Goal: Communication & Community: Ask a question

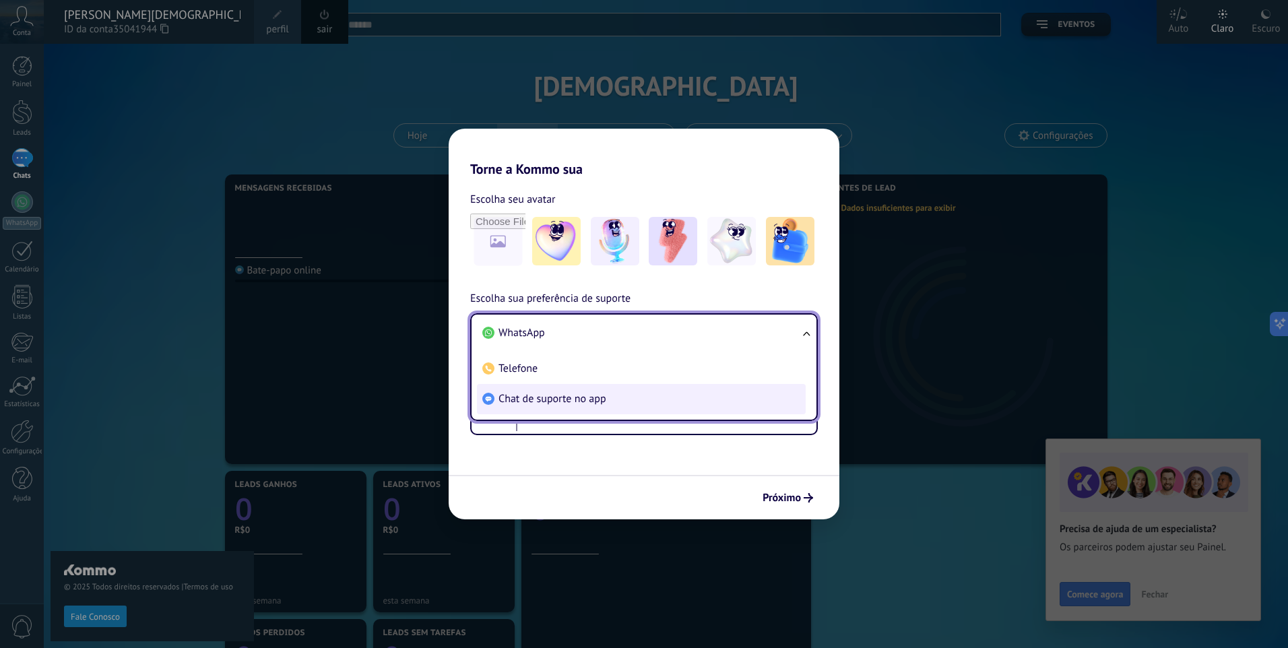
click at [579, 401] on span "Chat de suporte no app" at bounding box center [552, 398] width 108 height 13
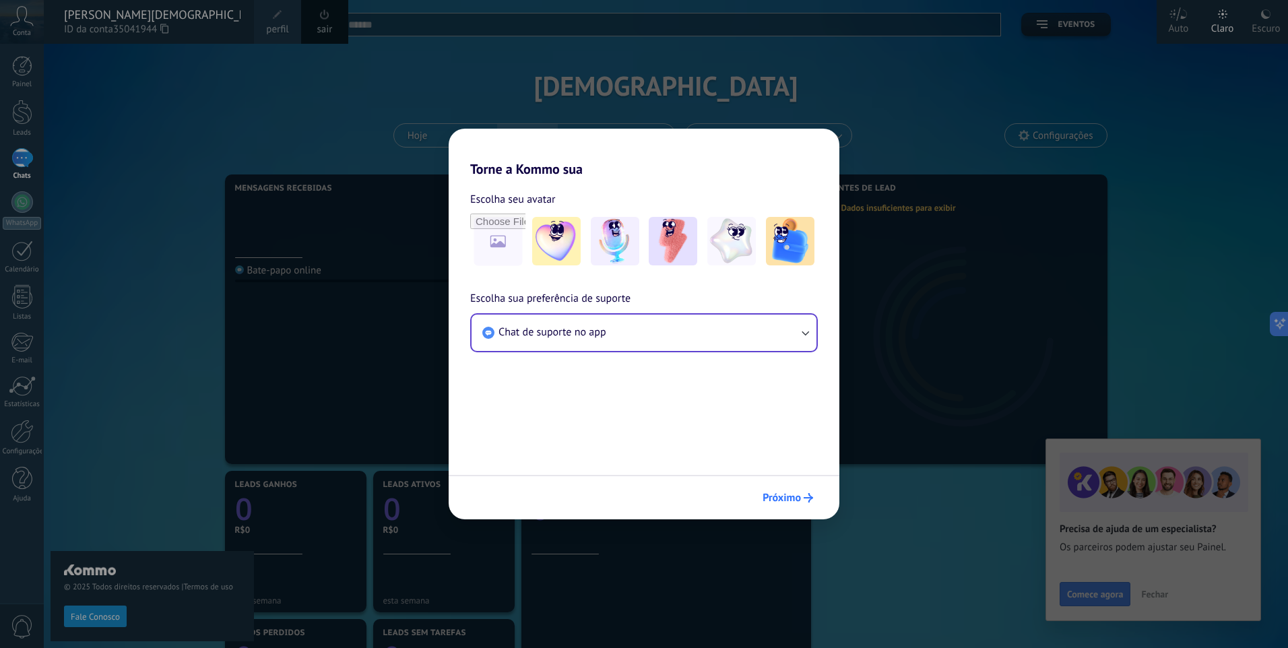
click at [779, 496] on span "Próximo" at bounding box center [781, 497] width 38 height 9
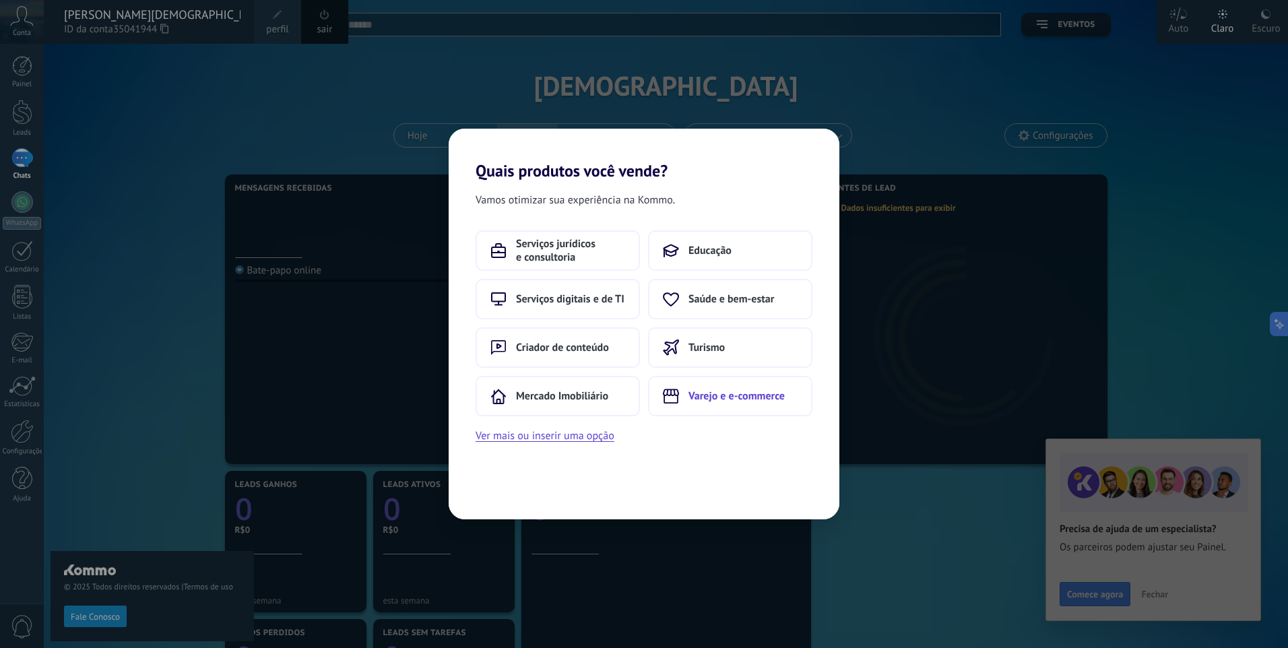
click at [724, 401] on span "Varejo e e-commerce" at bounding box center [736, 395] width 96 height 13
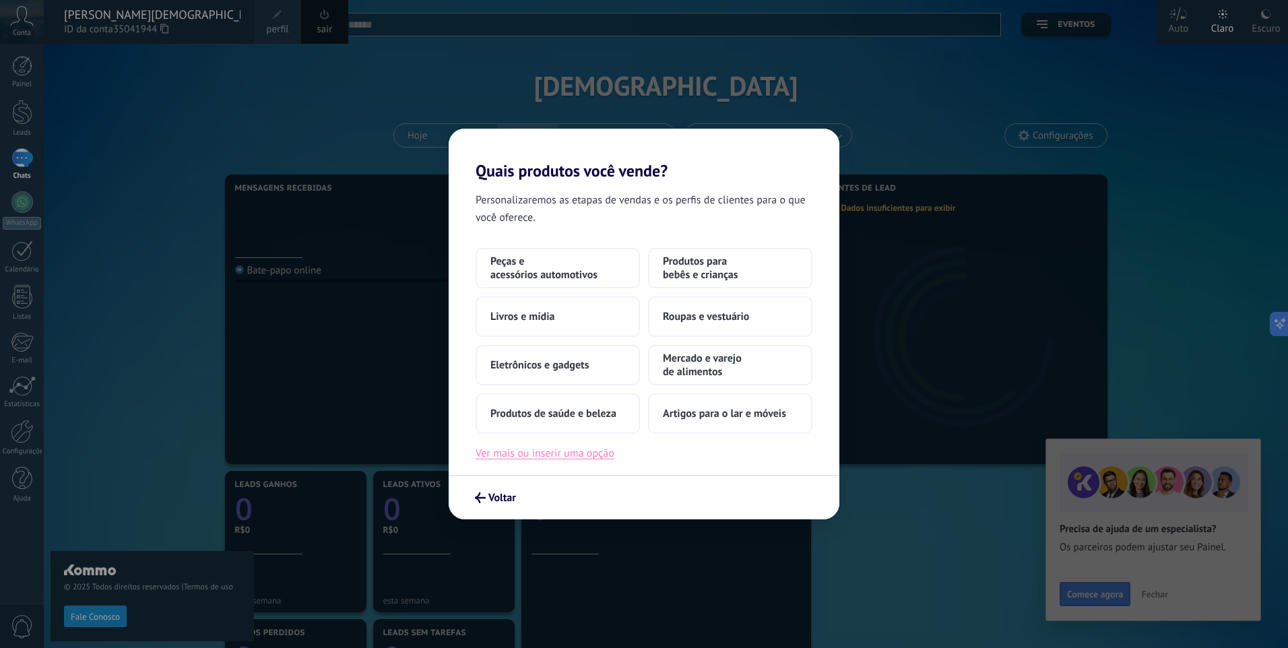
click at [568, 456] on button "Ver mais ou inserir uma opção" at bounding box center [545, 454] width 139 height 18
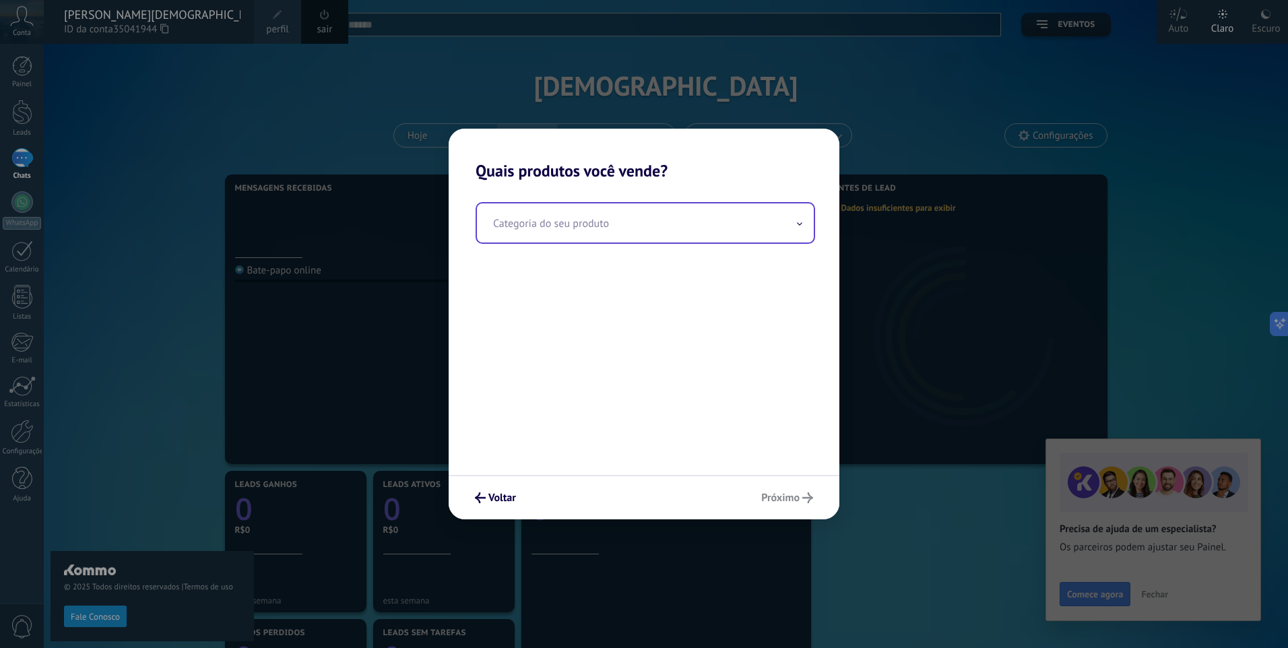
click at [516, 216] on input "text" at bounding box center [645, 222] width 337 height 39
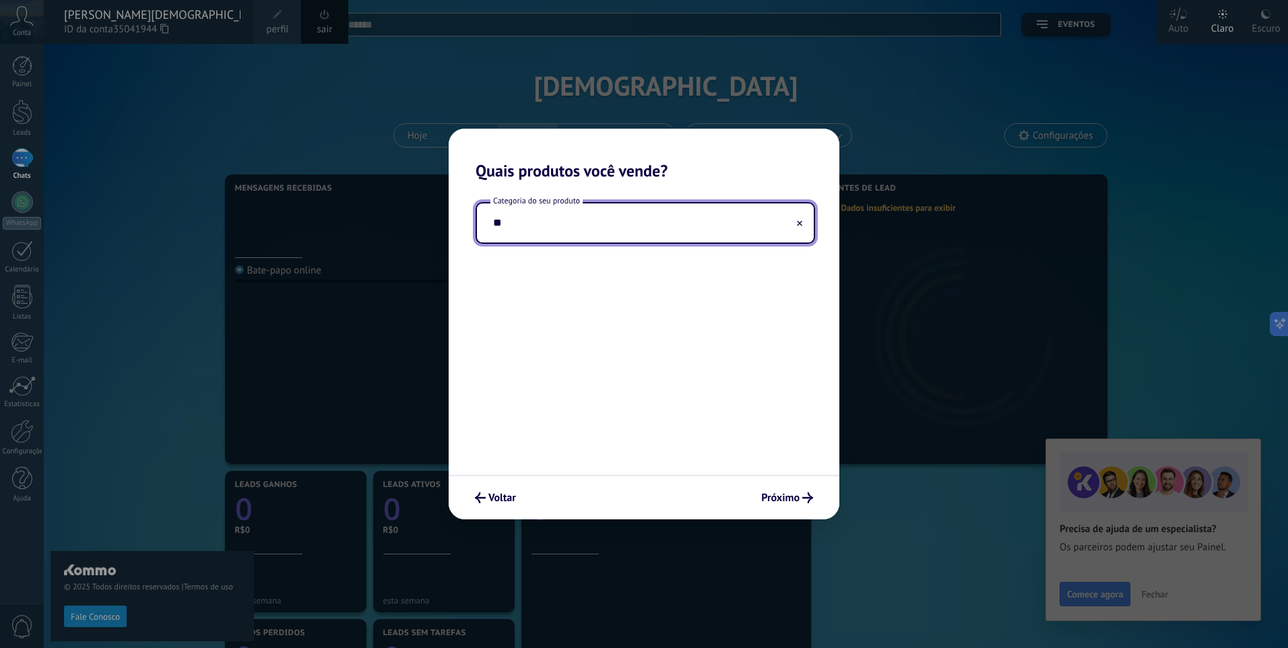
type input "*"
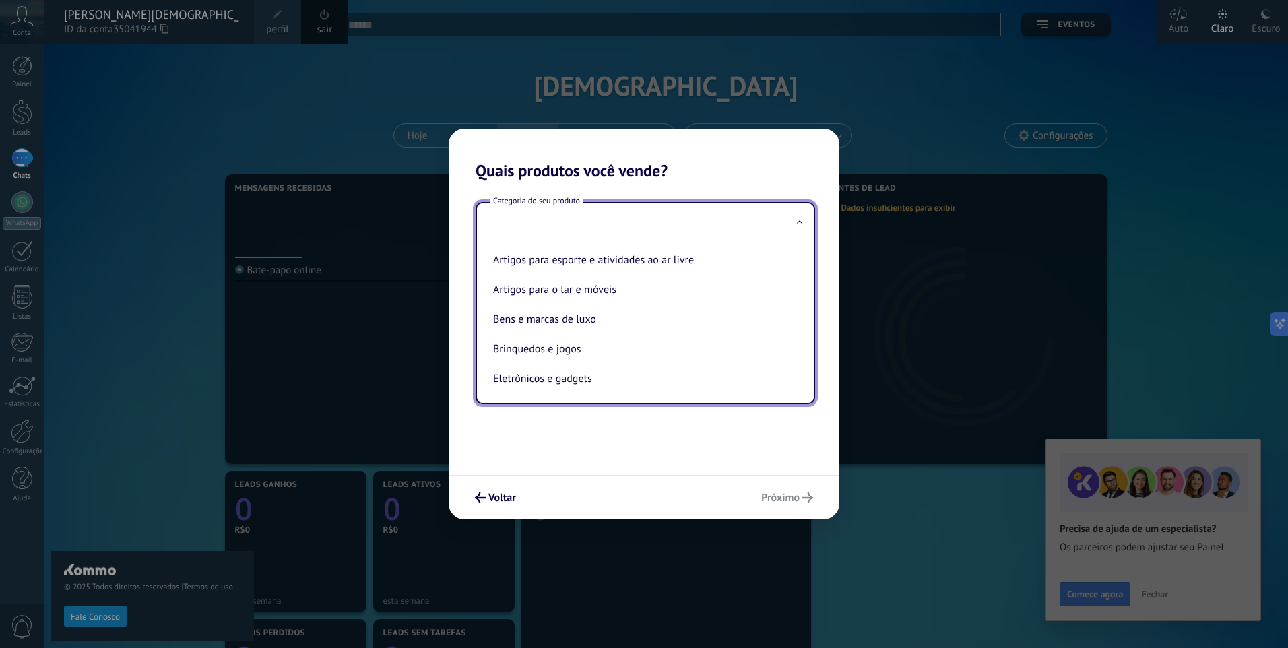
click at [546, 221] on input "text" at bounding box center [645, 222] width 337 height 39
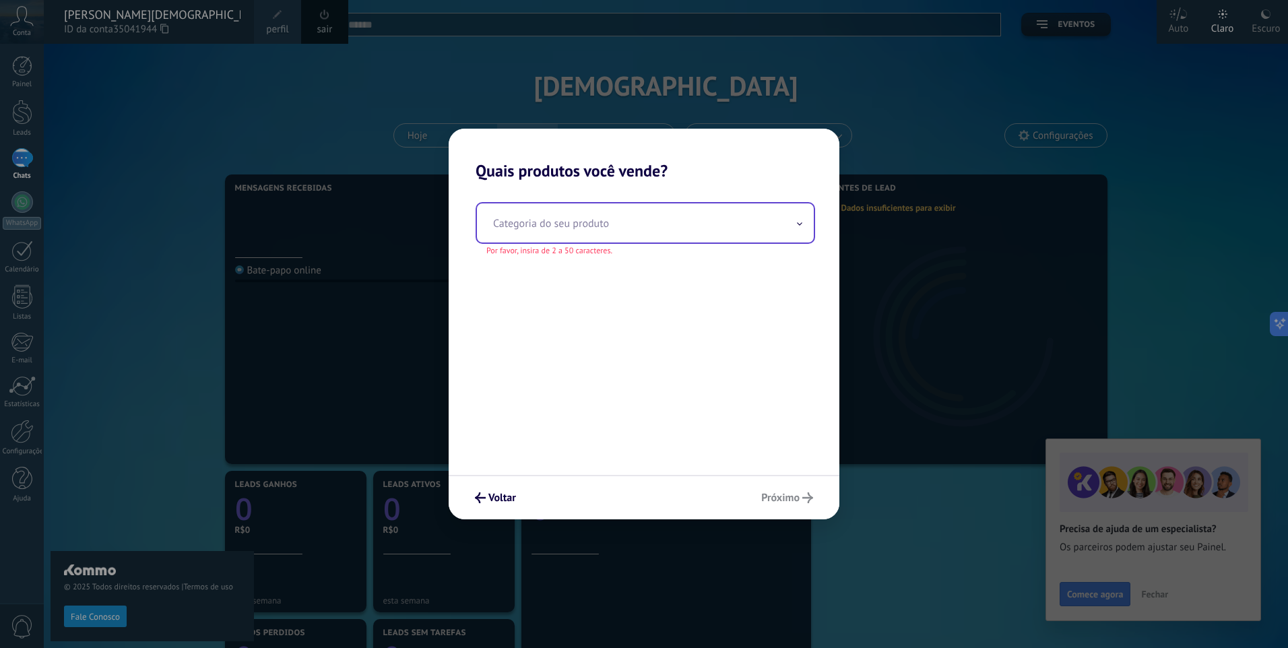
click at [546, 221] on input "text" at bounding box center [645, 222] width 337 height 39
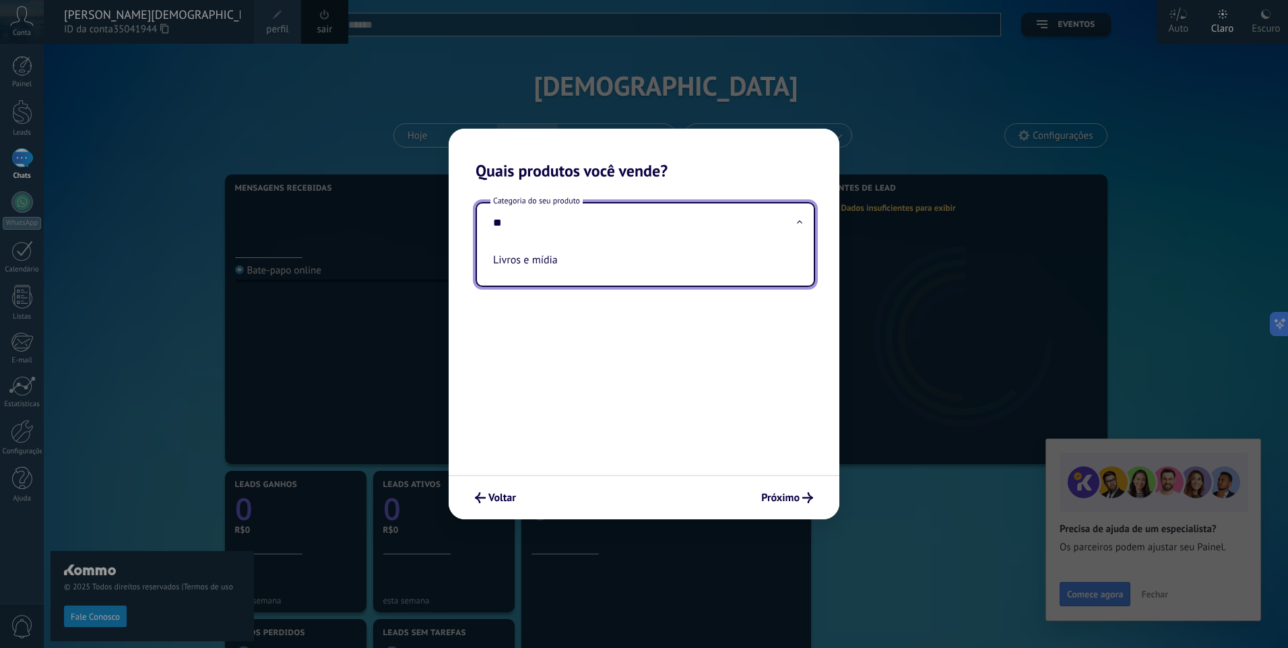
type input "*"
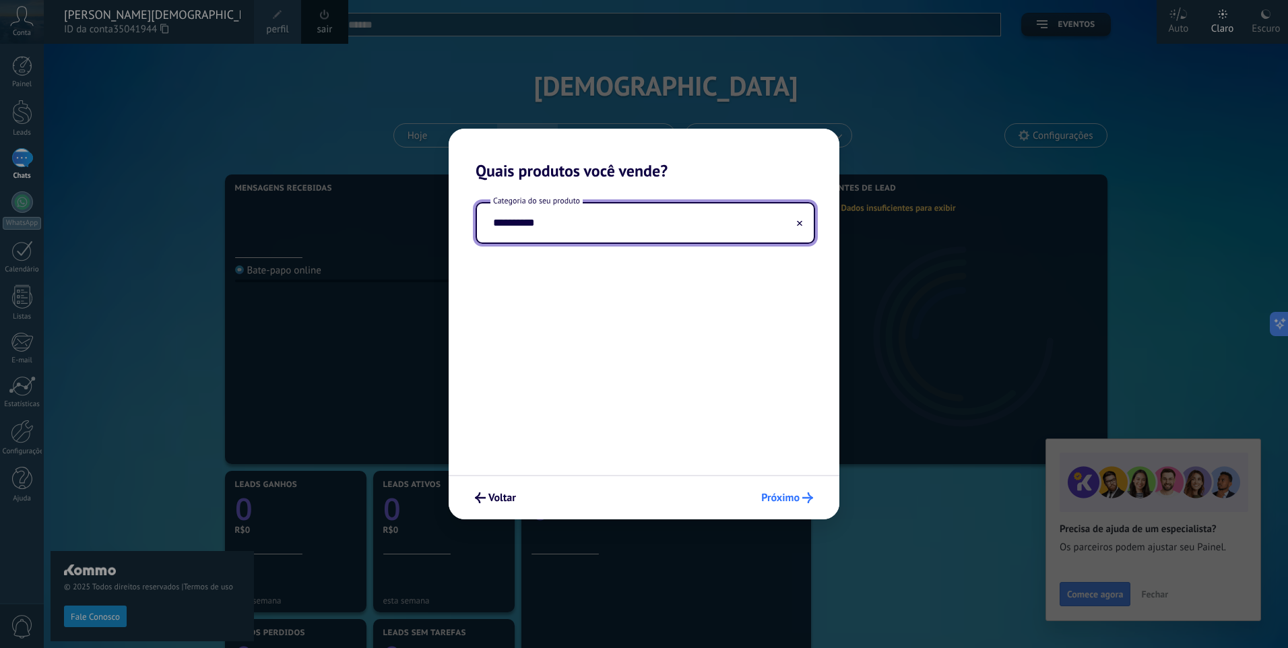
type input "*********"
click at [801, 497] on span "Próximo" at bounding box center [787, 497] width 52 height 11
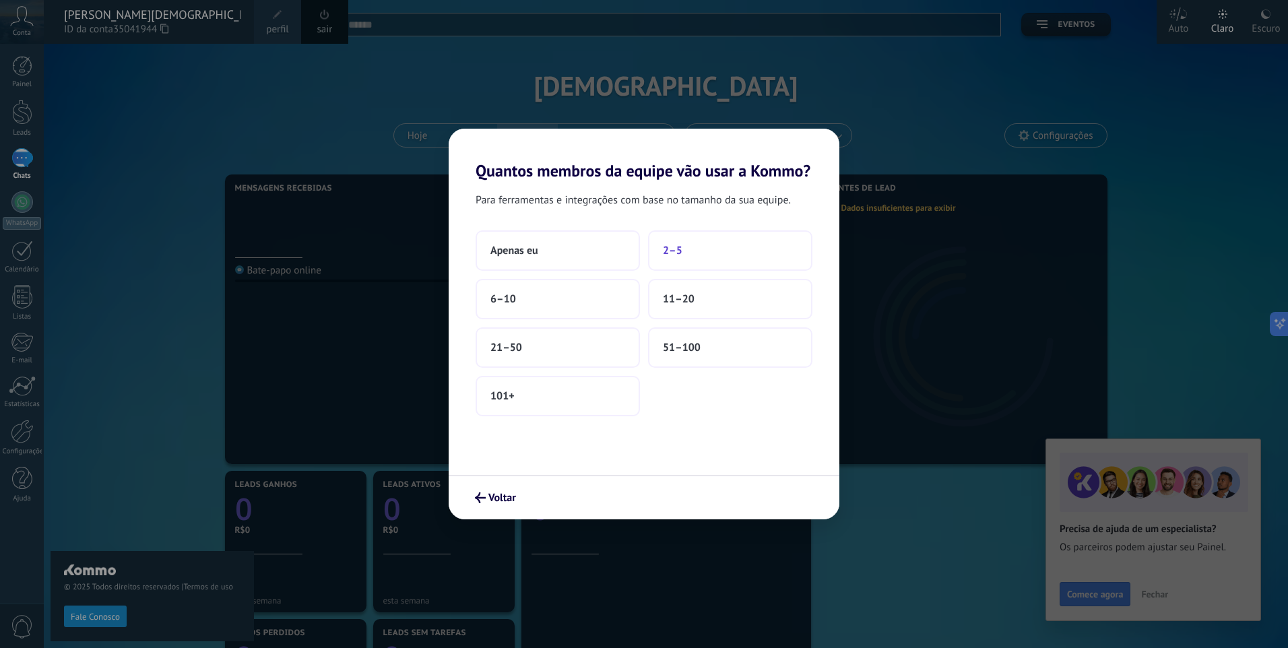
click at [729, 251] on button "2–5" at bounding box center [730, 250] width 164 height 40
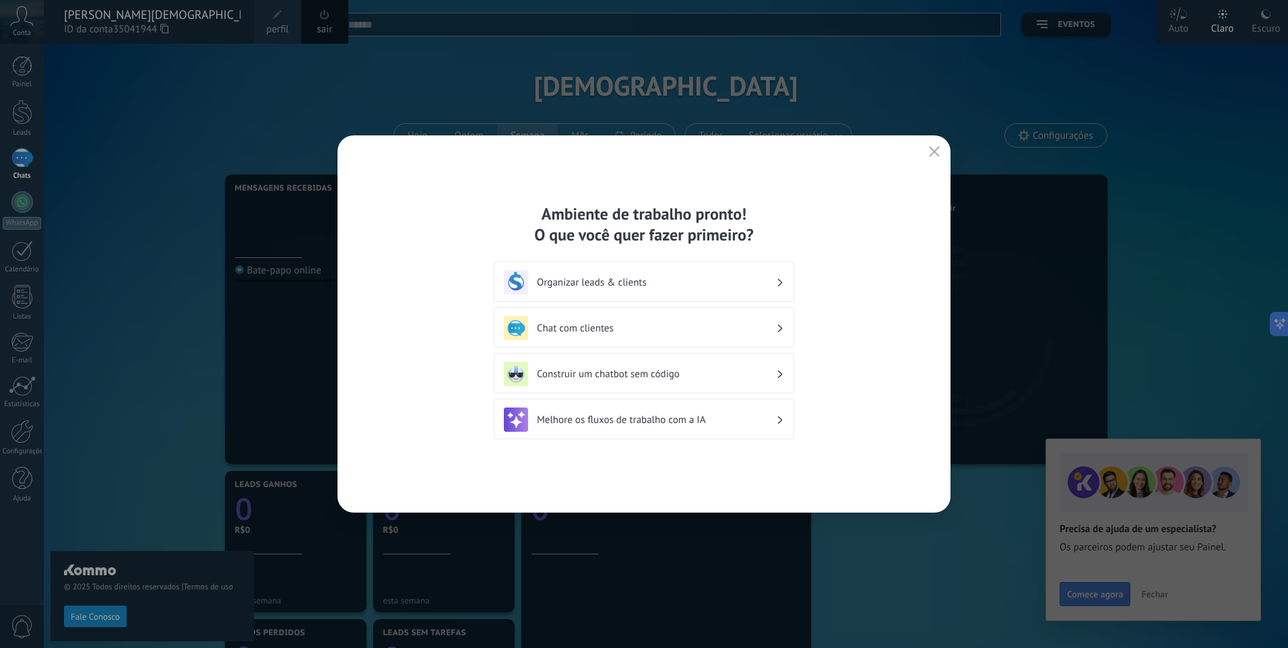
click at [601, 327] on h3 "Chat com clientes" at bounding box center [656, 328] width 239 height 13
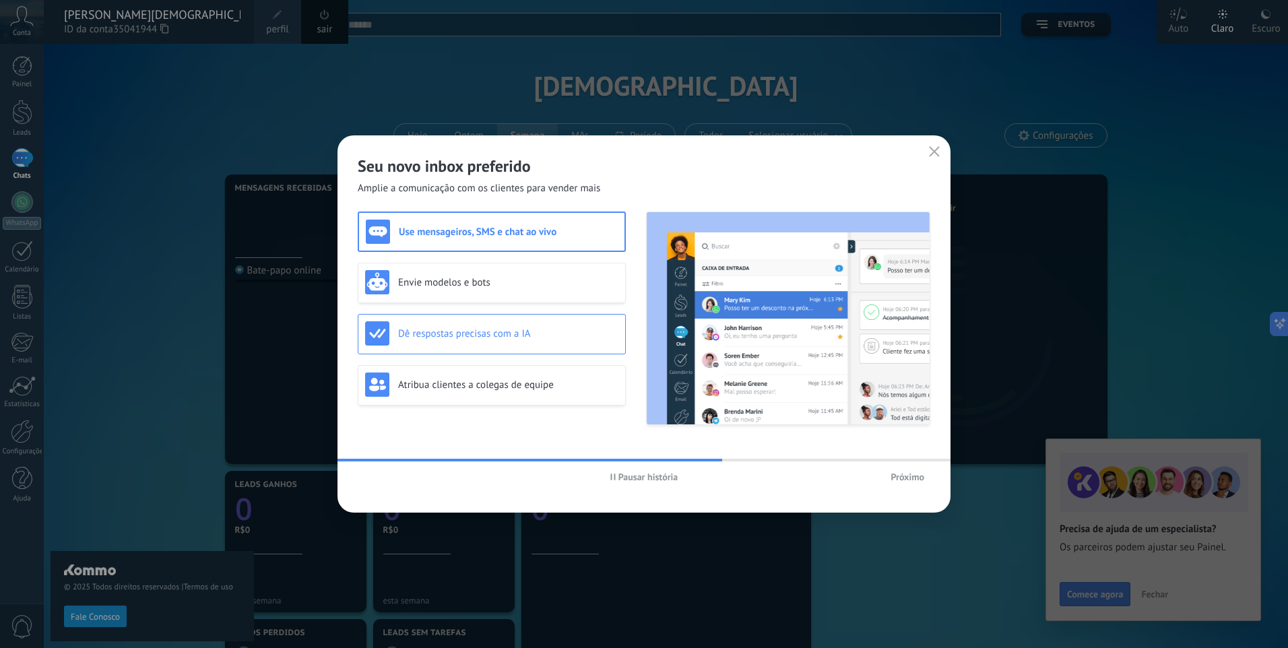
click at [502, 331] on h3 "Dê respostas precisas com a IA" at bounding box center [508, 333] width 220 height 13
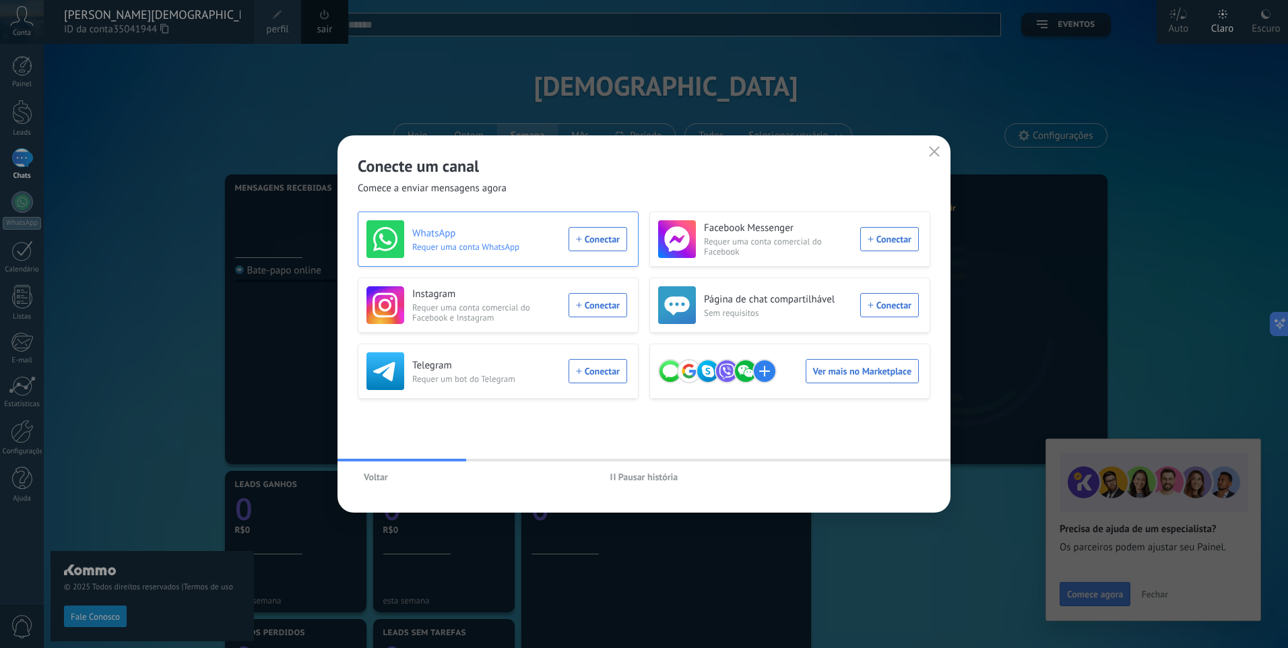
click at [611, 246] on div "WhatsApp Requer uma conta WhatsApp Conectar" at bounding box center [496, 239] width 261 height 38
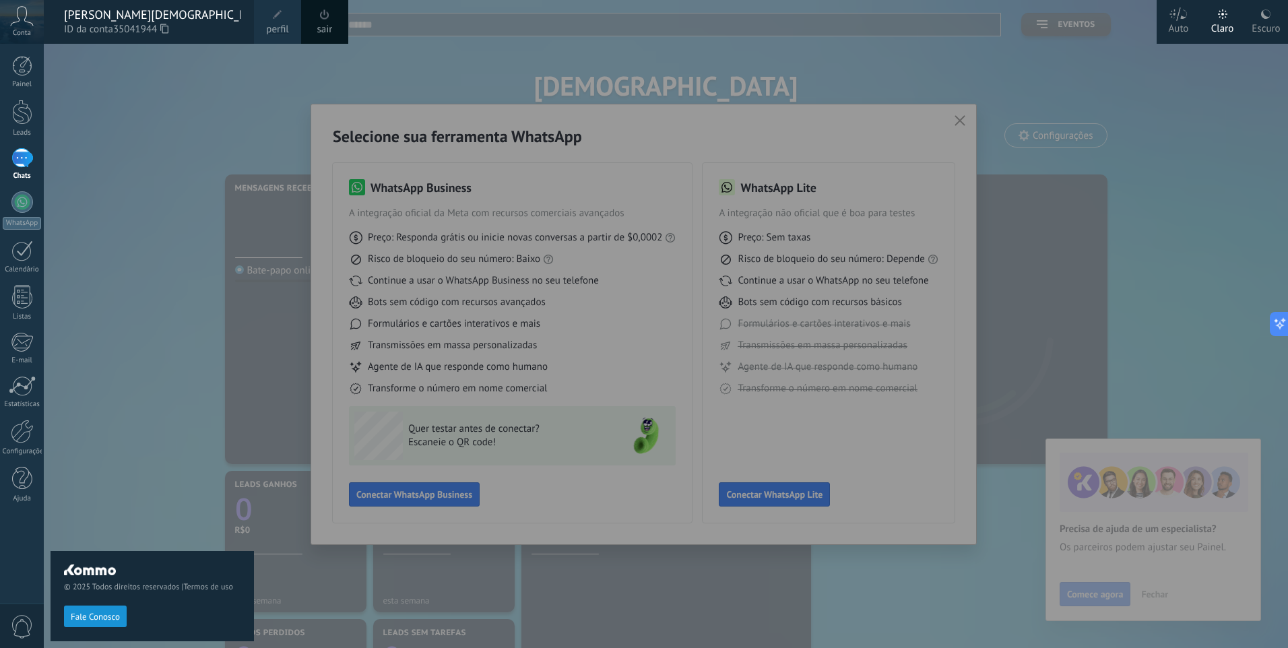
click at [81, 618] on span "Fale Conosco" at bounding box center [95, 616] width 49 height 9
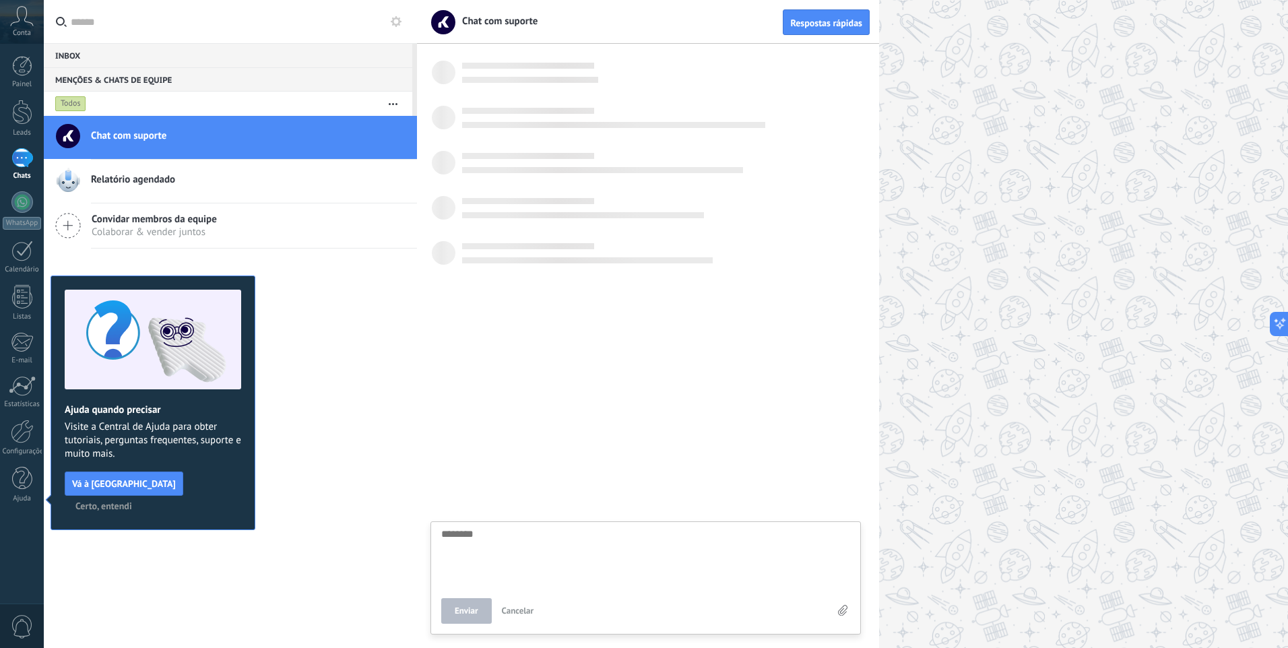
scroll to position [13, 0]
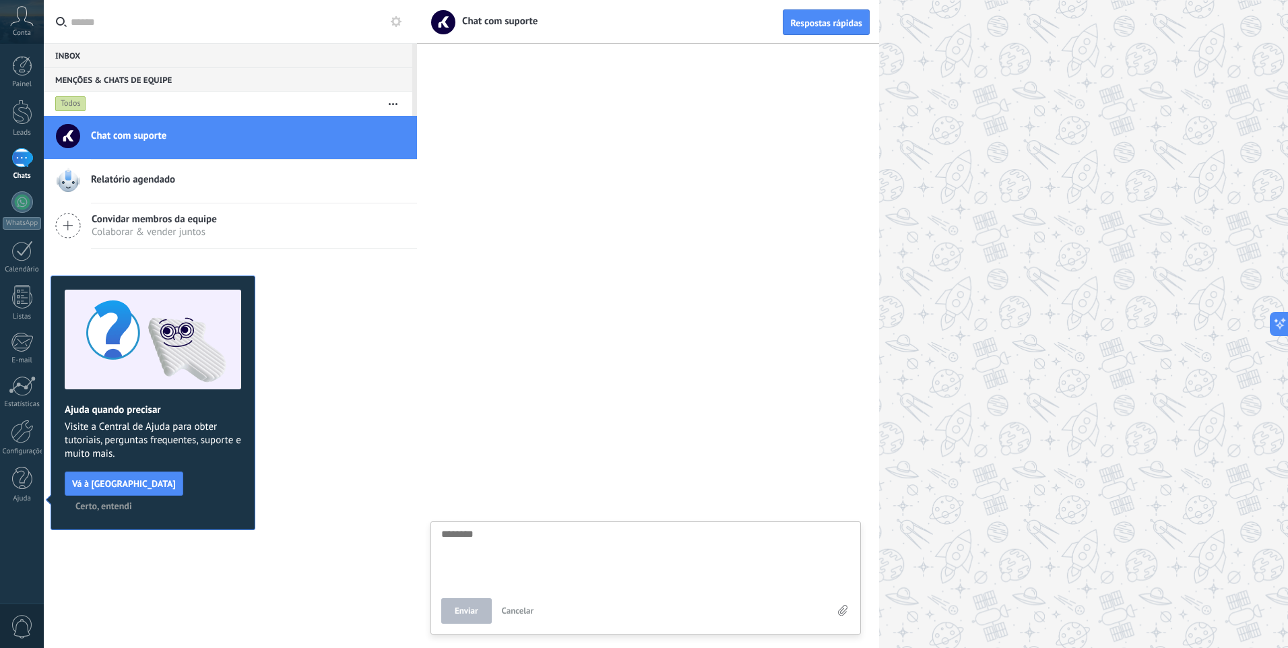
click at [484, 529] on textarea at bounding box center [645, 556] width 409 height 55
click at [138, 496] on button "Certo, entendi" at bounding box center [103, 506] width 69 height 20
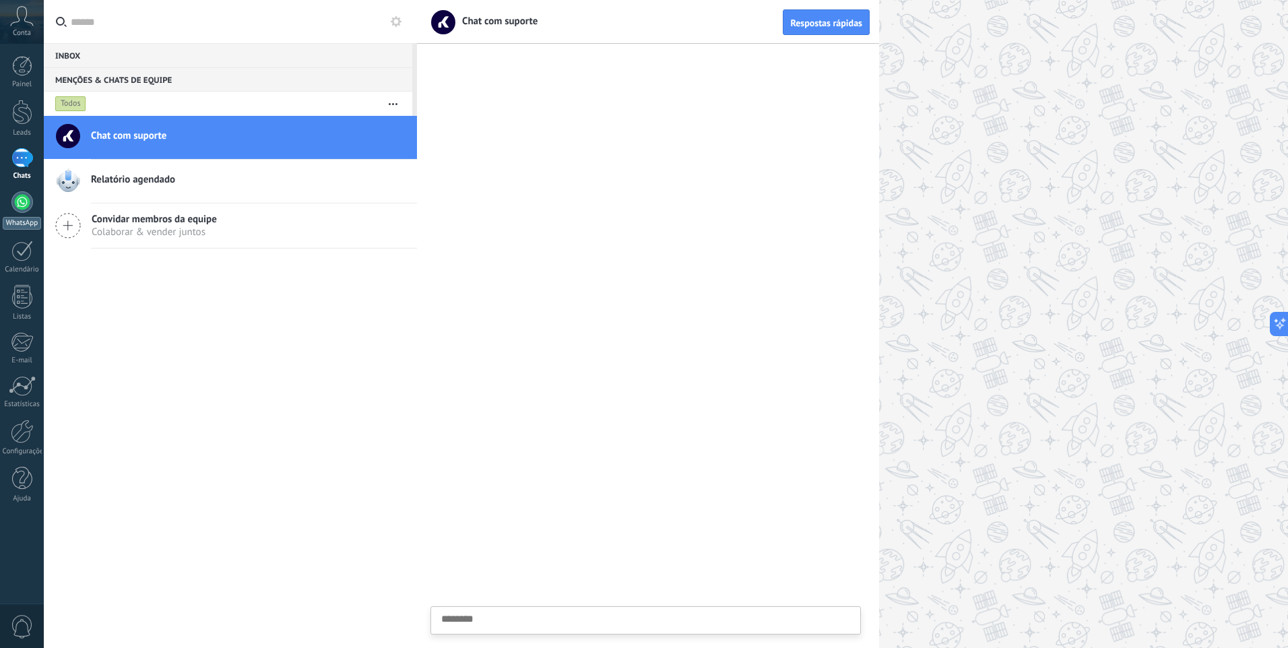
click at [24, 202] on div at bounding box center [22, 202] width 22 height 22
